Goal: Task Accomplishment & Management: Manage account settings

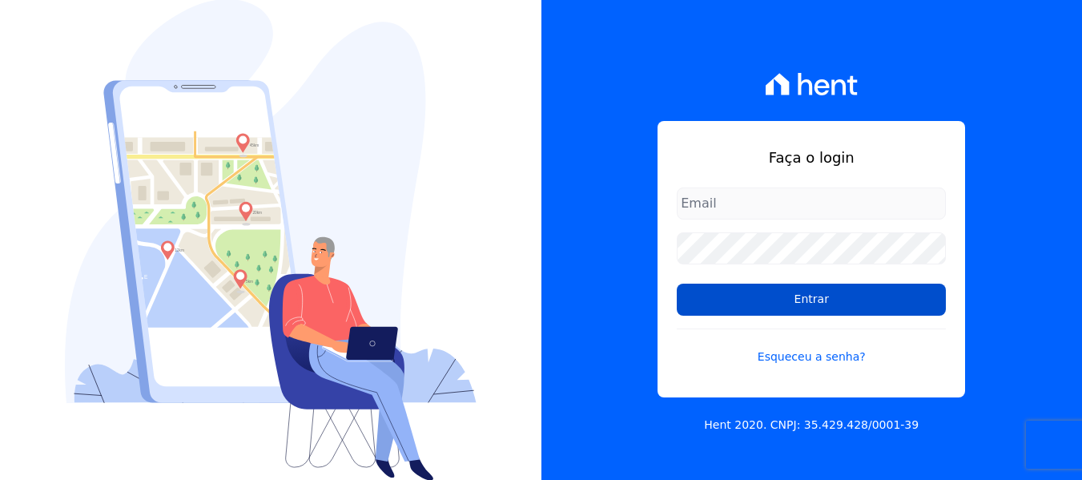
type input "[EMAIL_ADDRESS][DOMAIN_NAME]"
click at [789, 306] on input "Entrar" at bounding box center [810, 299] width 269 height 32
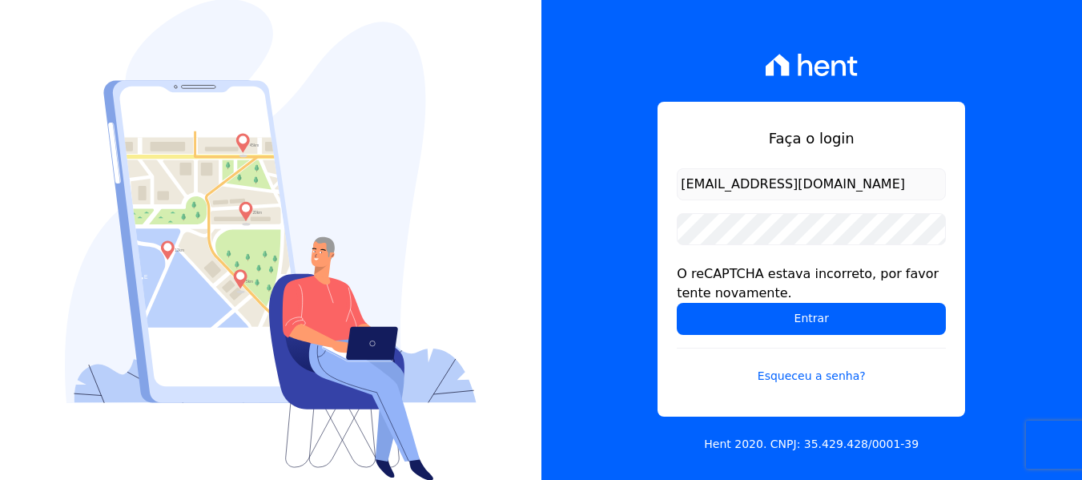
drag, startPoint x: 822, startPoint y: 324, endPoint x: 573, endPoint y: 285, distance: 252.0
click at [822, 324] on input "Entrar" at bounding box center [810, 319] width 269 height 32
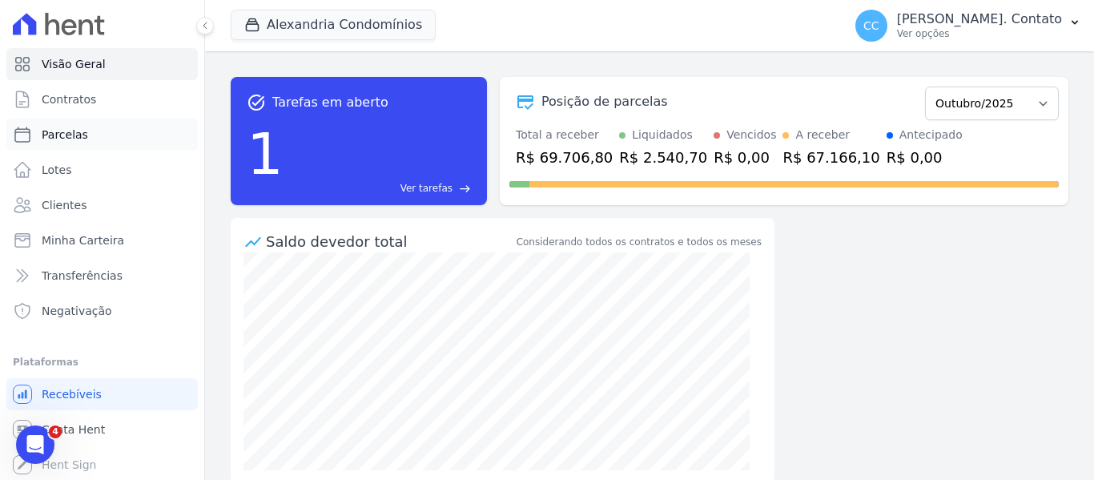
click at [71, 128] on span "Parcelas" at bounding box center [65, 134] width 46 height 16
select select
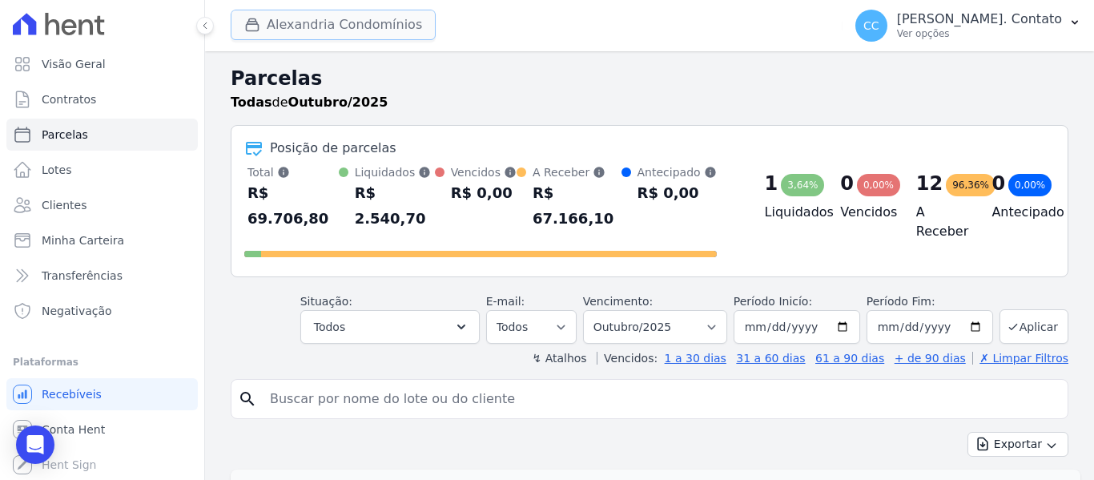
click at [321, 26] on button "Alexandria Condomínios" at bounding box center [333, 25] width 205 height 30
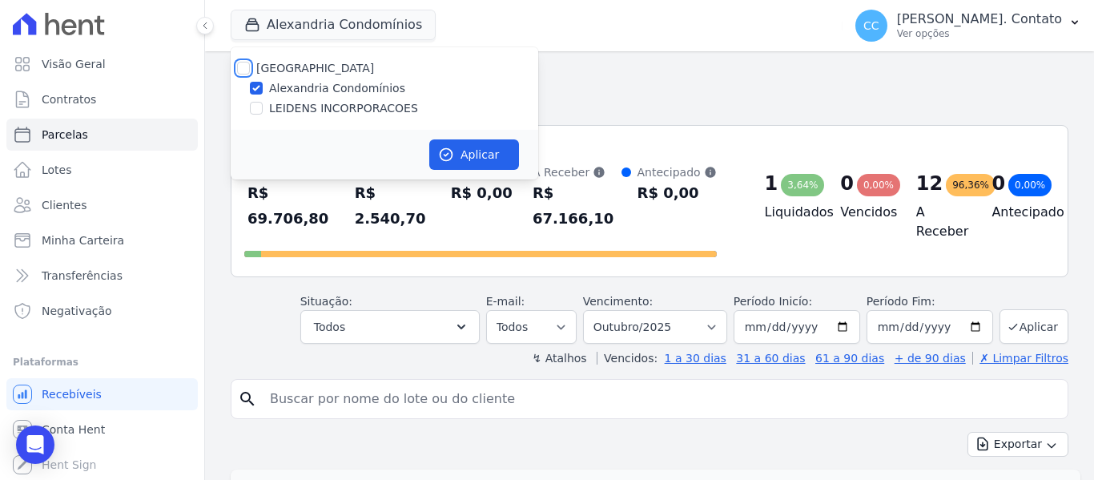
click at [245, 70] on input "Alexandria" at bounding box center [243, 68] width 13 height 13
checkbox input "true"
click at [460, 146] on button "Aplicar" at bounding box center [474, 154] width 90 height 30
select select
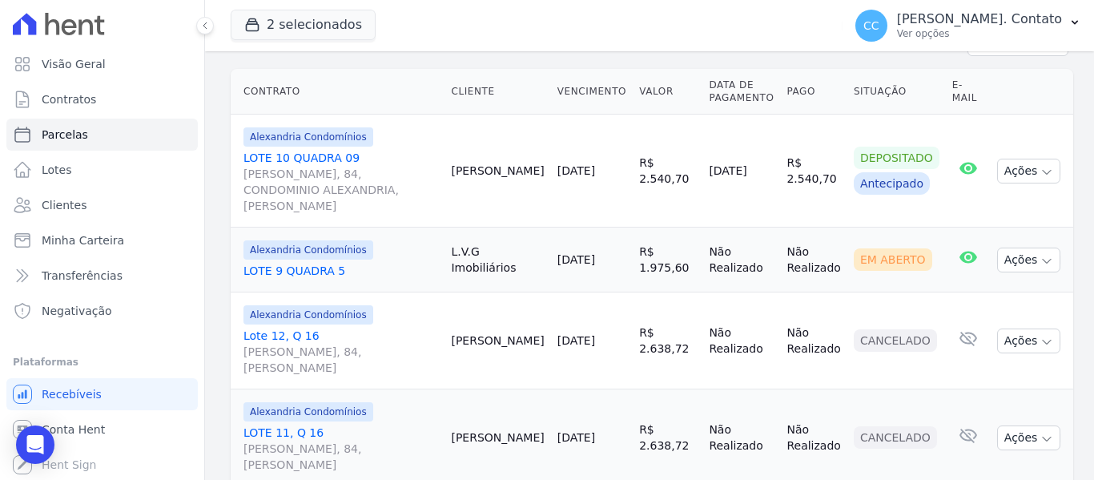
scroll to position [320, 0]
